Goal: Task Accomplishment & Management: Use online tool/utility

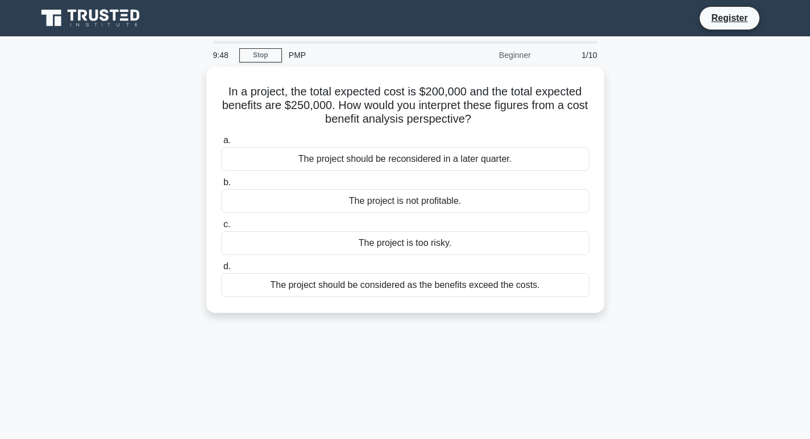
click at [668, 67] on div "In a project, the total expected cost is $200,000 and the total expected benefi…" at bounding box center [405, 197] width 750 height 260
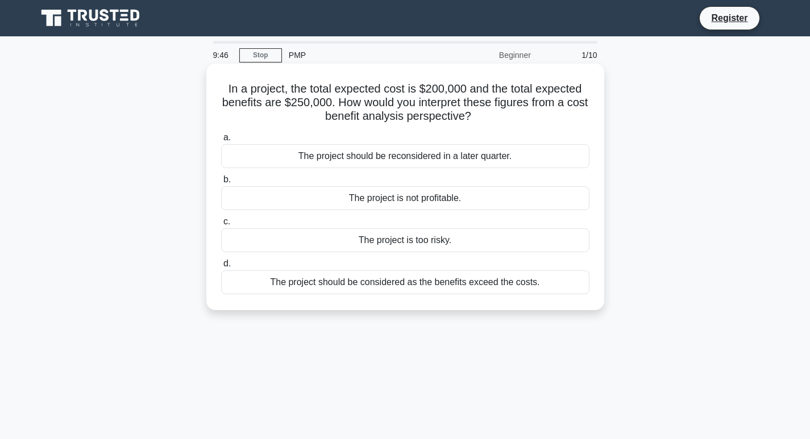
click at [472, 156] on div "The project should be reconsidered in a later quarter." at bounding box center [405, 156] width 368 height 24
click at [474, 136] on label "a. The project should be reconsidered in a later quarter." at bounding box center [405, 150] width 368 height 38
click at [221, 136] on input "a. The project should be reconsidered in a later quarter." at bounding box center [221, 137] width 0 height 7
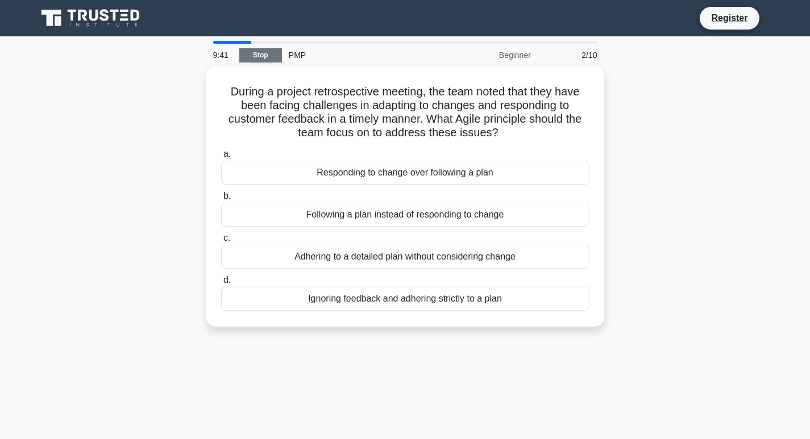
click at [254, 49] on link "Stop" at bounding box center [260, 55] width 43 height 14
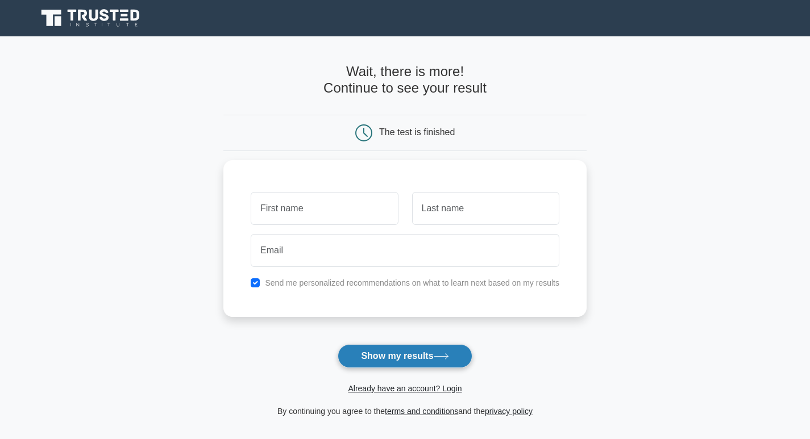
click at [397, 350] on button "Show my results" at bounding box center [405, 356] width 134 height 24
drag, startPoint x: 818, startPoint y: 0, endPoint x: 356, endPoint y: 134, distance: 481.1
click at [354, 258] on main "Wait, there is more! Continue to see your result The test is finished and the" at bounding box center [405, 240] width 810 height 409
